Goal: Transaction & Acquisition: Purchase product/service

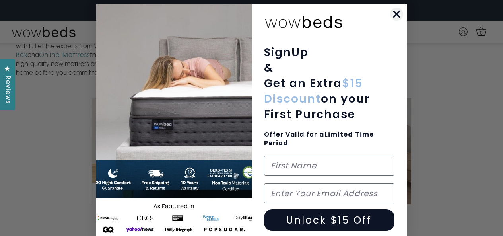
scroll to position [6, 0]
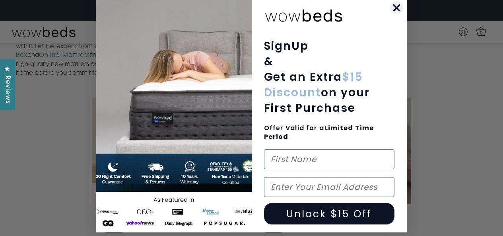
click at [394, 7] on icon "Close dialog" at bounding box center [397, 8] width 6 height 6
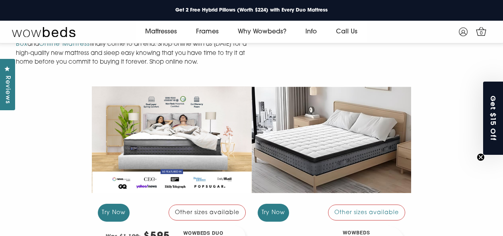
scroll to position [667, 0]
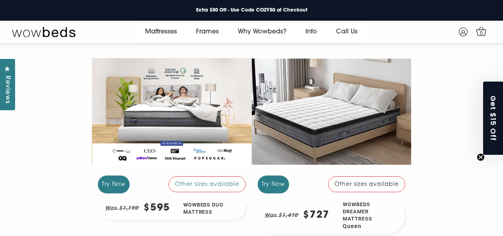
click at [375, 176] on div "Other sizes available" at bounding box center [366, 184] width 77 height 16
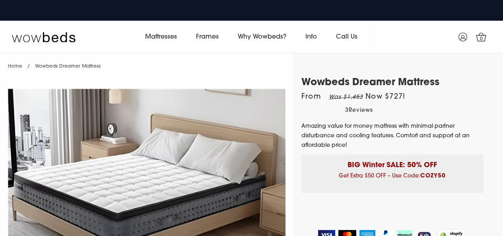
select select "Queen"
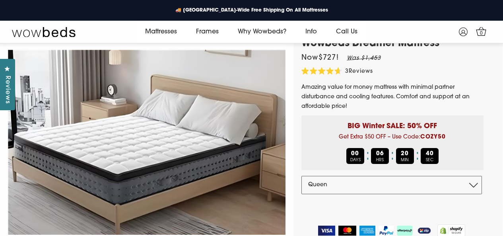
scroll to position [125, 0]
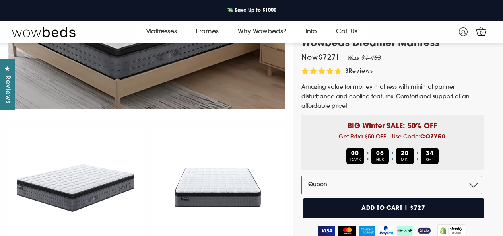
click at [248, 120] on img at bounding box center [147, 16] width 278 height 207
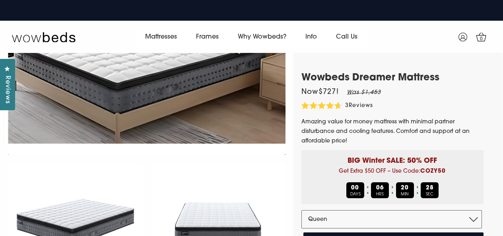
scroll to position [0, 0]
